Goal: Navigation & Orientation: Find specific page/section

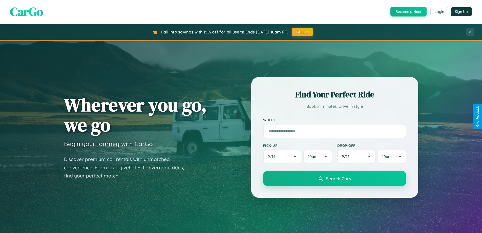
scroll to position [348, 0]
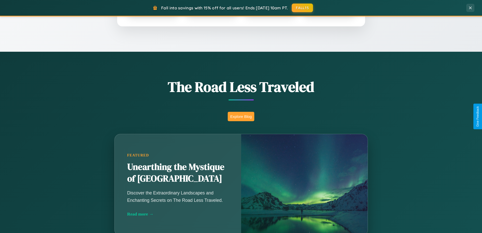
click at [241, 116] on button "Explore Blog" at bounding box center [241, 116] width 27 height 9
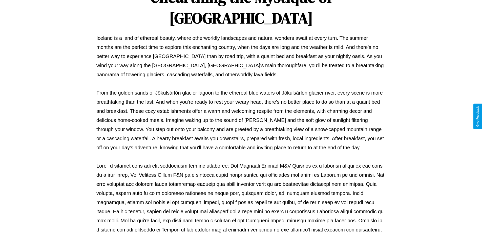
scroll to position [164, 0]
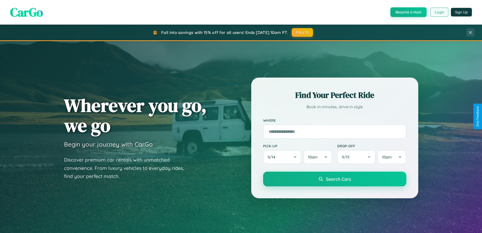
click at [439, 12] on button "Login" at bounding box center [440, 12] width 18 height 9
